Goal: Find contact information: Find contact information

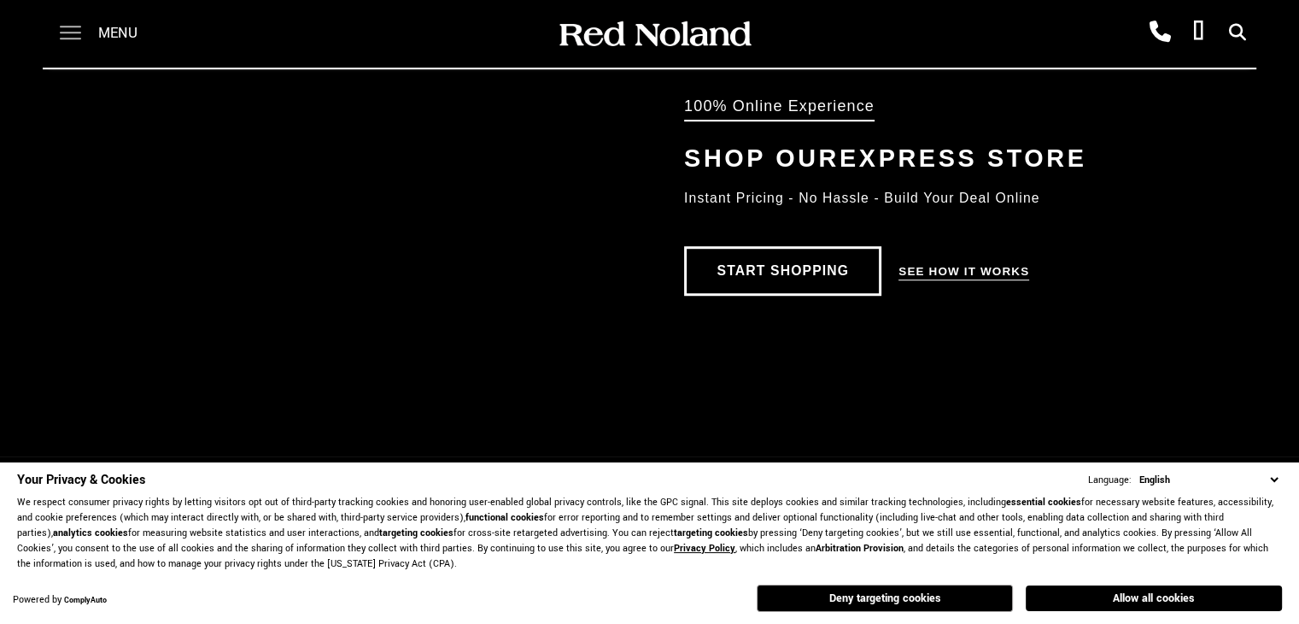
scroll to position [233, 0]
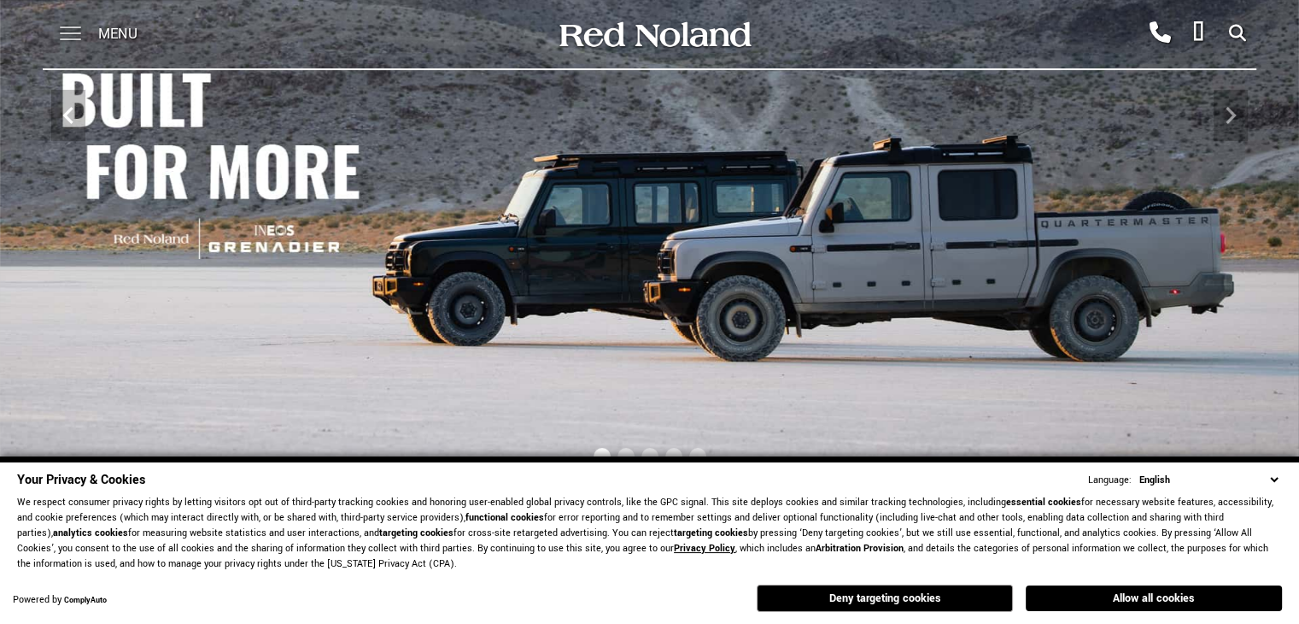
click at [62, 34] on span at bounding box center [70, 34] width 21 height 68
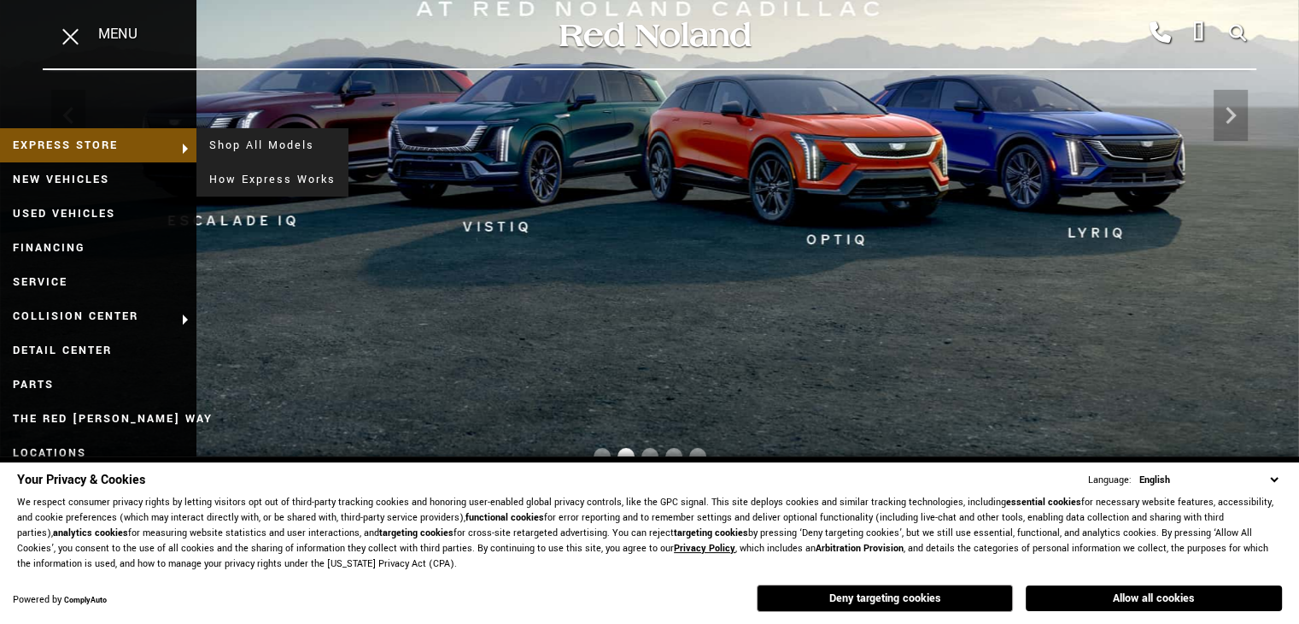
scroll to position [404, 0]
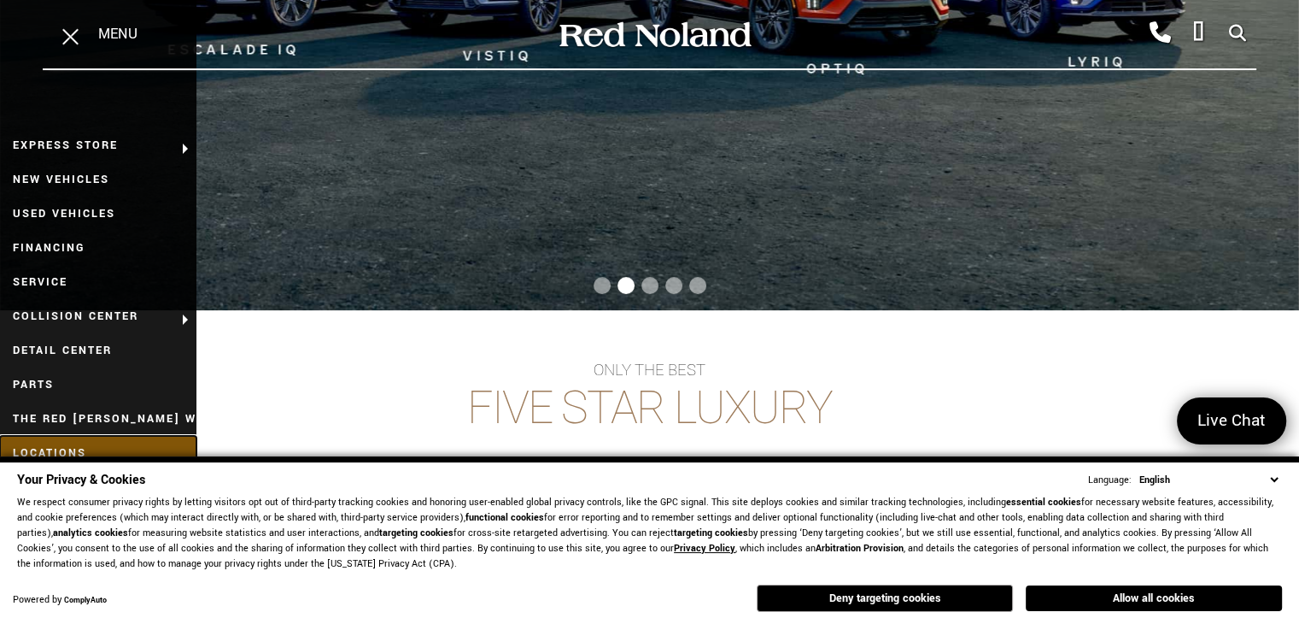
click at [65, 444] on link "Locations" at bounding box center [98, 453] width 196 height 34
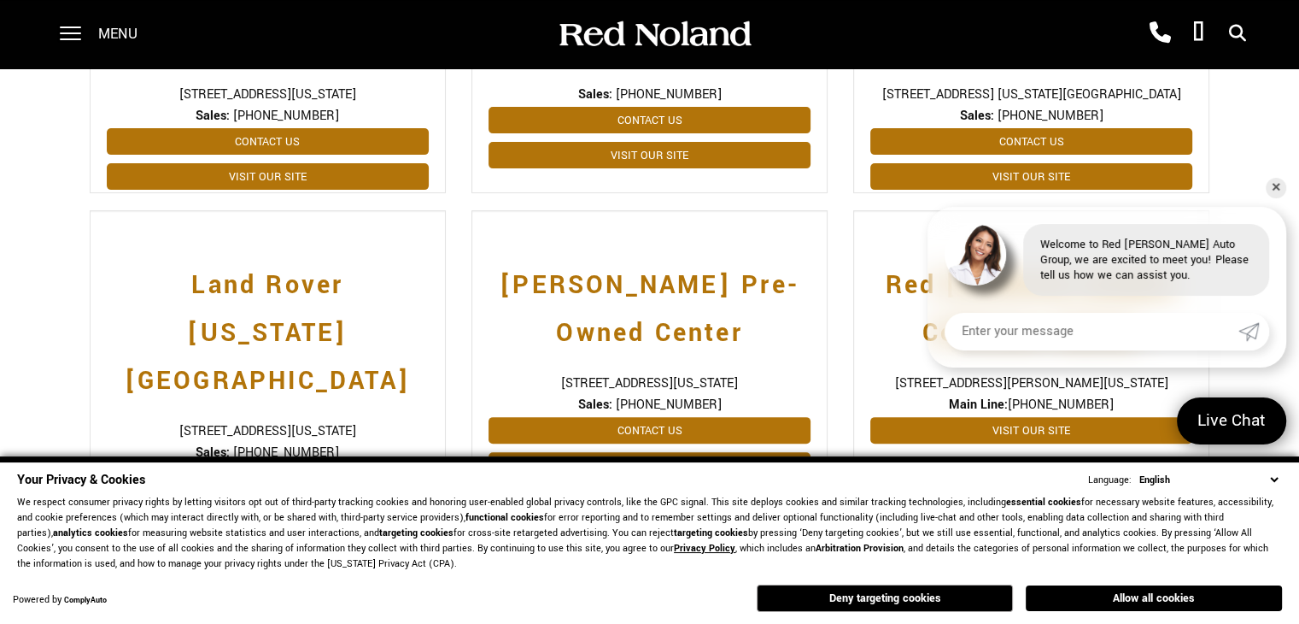
scroll to position [698, 0]
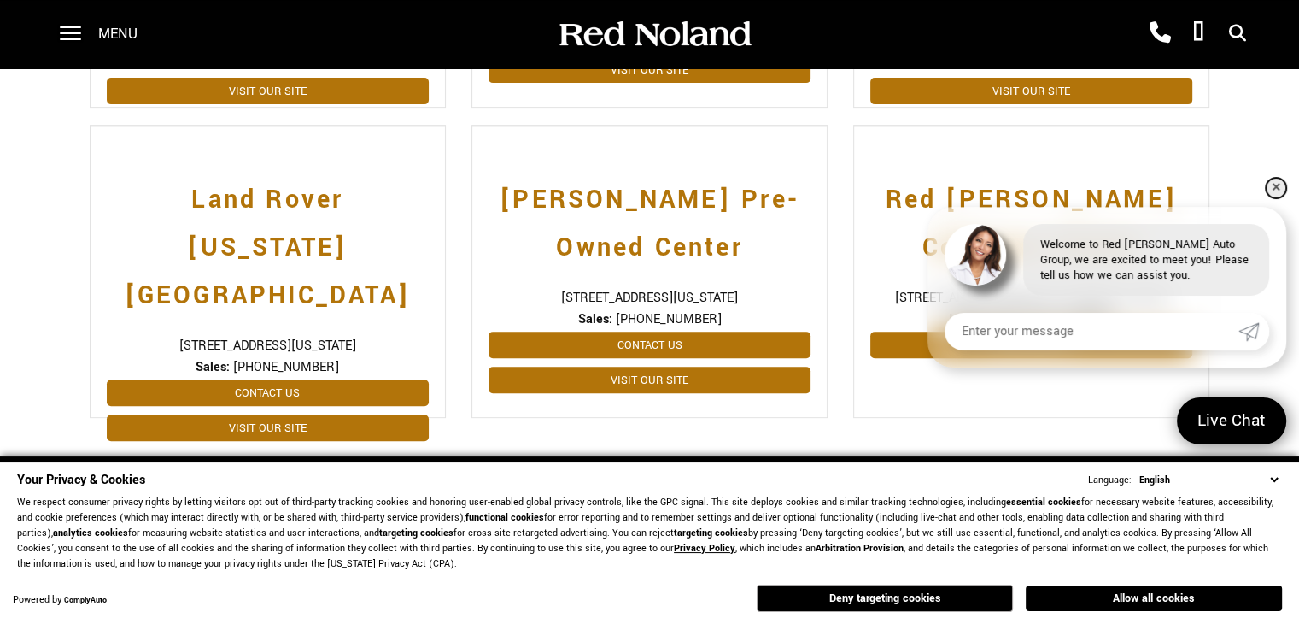
click at [1271, 190] on link "✕" at bounding box center [1276, 188] width 21 height 21
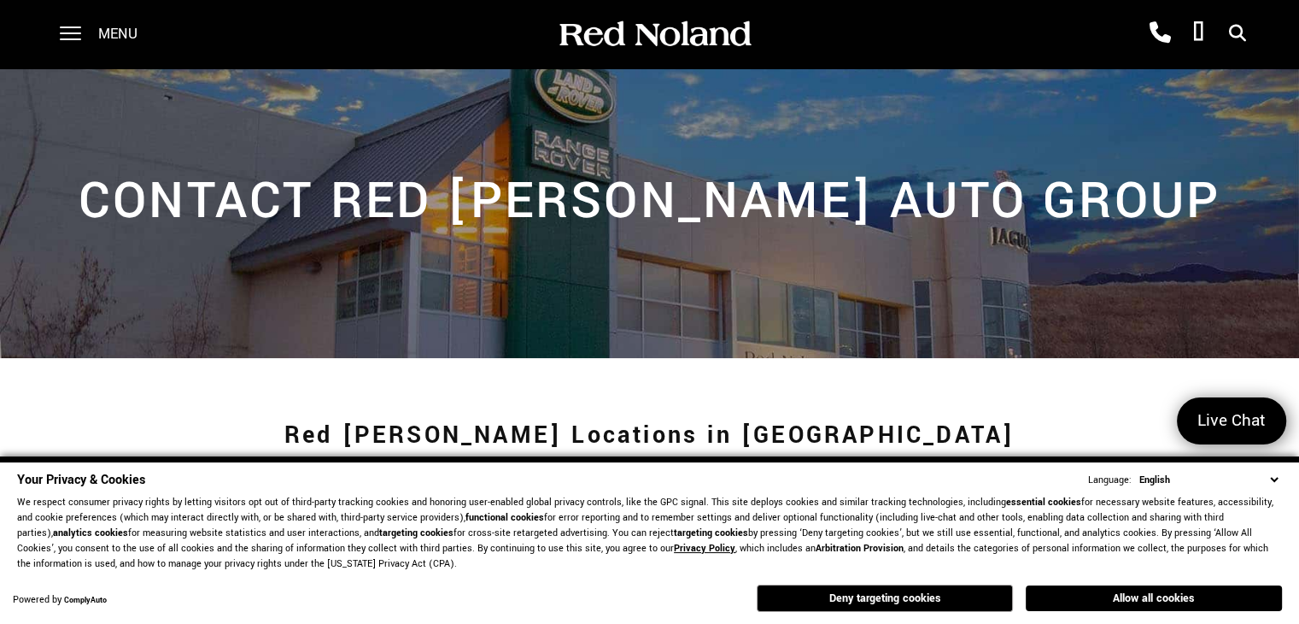
scroll to position [0, 0]
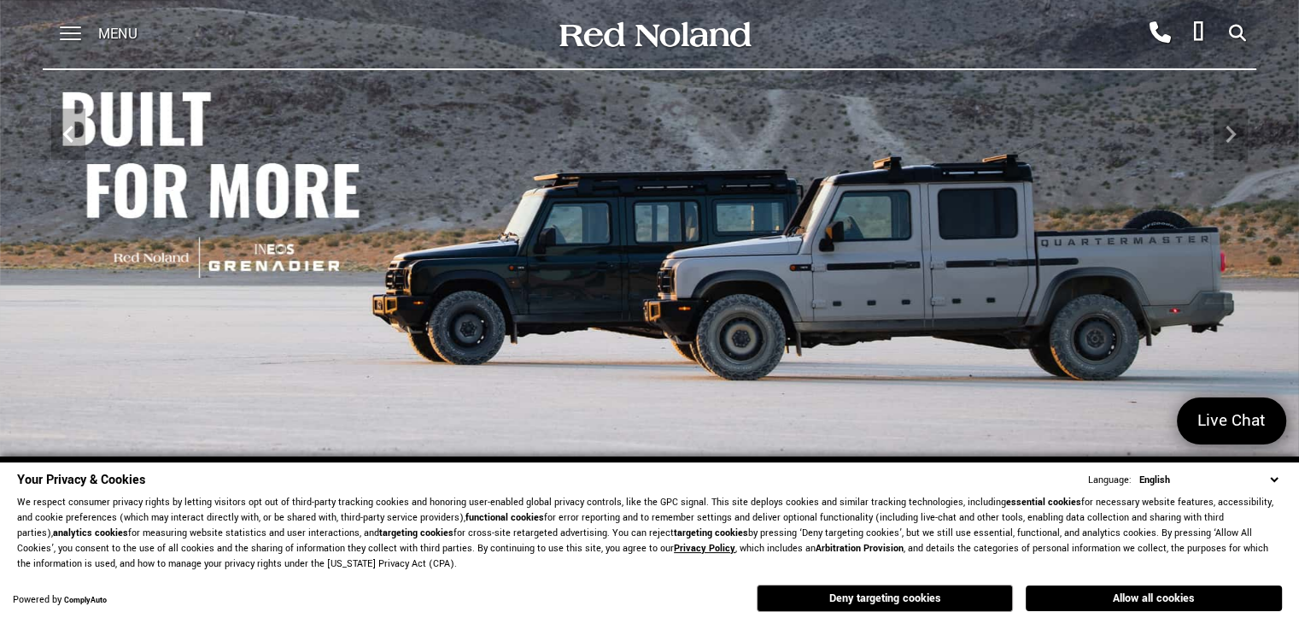
scroll to position [404, 0]
